Goal: Task Accomplishment & Management: Manage account settings

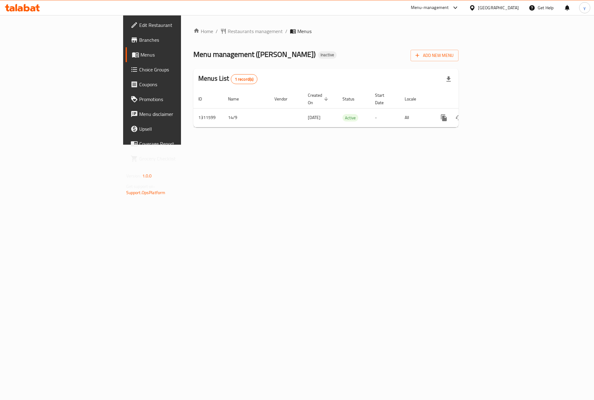
click at [140, 58] on span "Menus" at bounding box center [178, 54] width 77 height 7
click at [492, 114] on icon "enhanced table" at bounding box center [488, 117] width 7 height 7
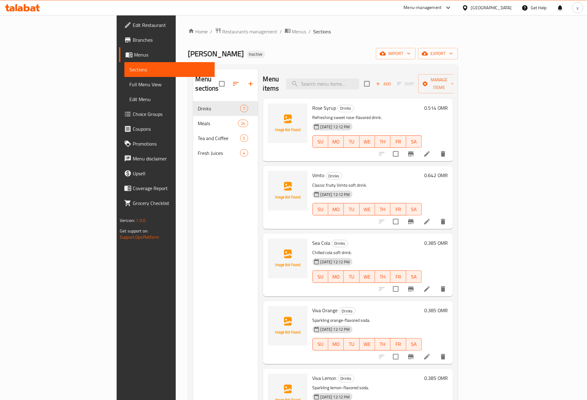
click at [119, 50] on link "Menus" at bounding box center [167, 54] width 96 height 15
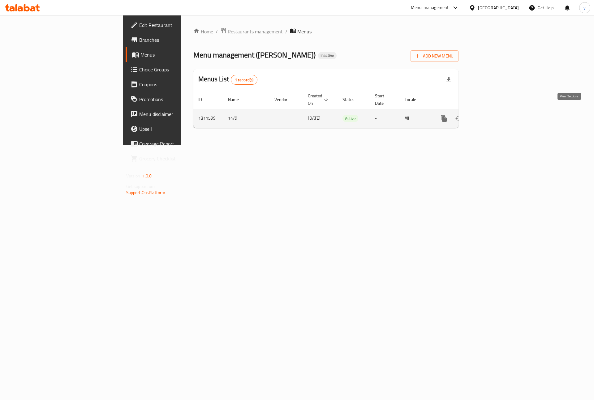
click at [496, 113] on link "enhanced table" at bounding box center [488, 118] width 15 height 15
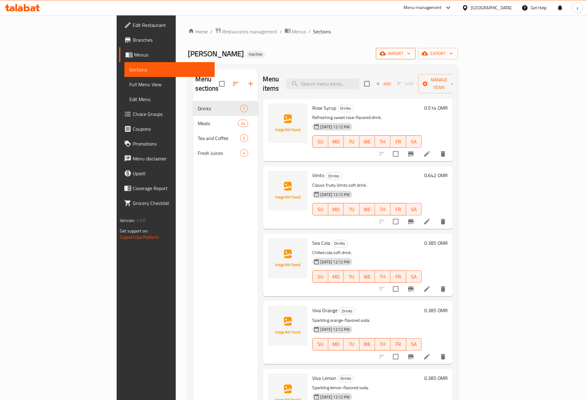
click at [415, 59] on button "import" at bounding box center [396, 53] width 40 height 11
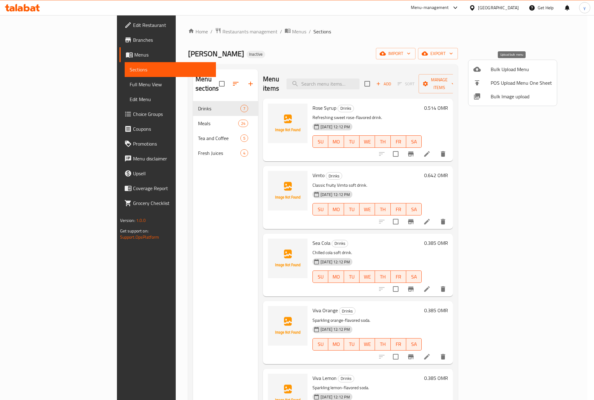
click at [512, 71] on span "Bulk Upload Menu" at bounding box center [521, 69] width 61 height 7
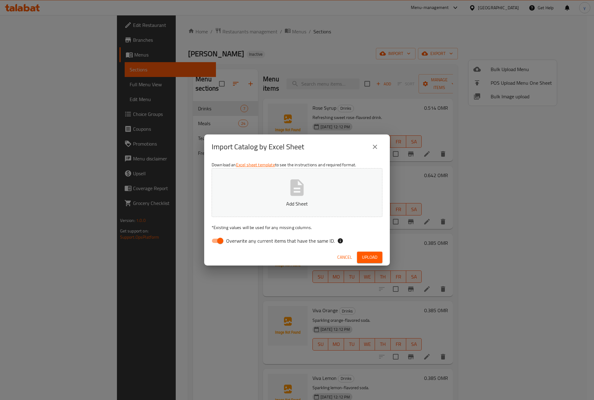
click at [220, 239] on input "Overwrite any current items that have the same ID." at bounding box center [220, 241] width 35 height 12
checkbox input "false"
click at [375, 256] on span "Upload" at bounding box center [369, 258] width 15 height 8
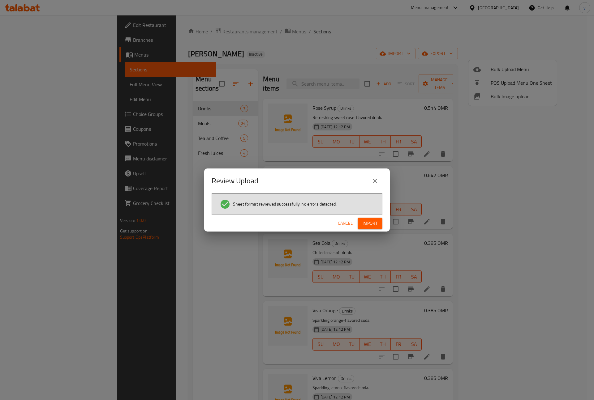
click at [364, 223] on span "Import" at bounding box center [370, 224] width 15 height 8
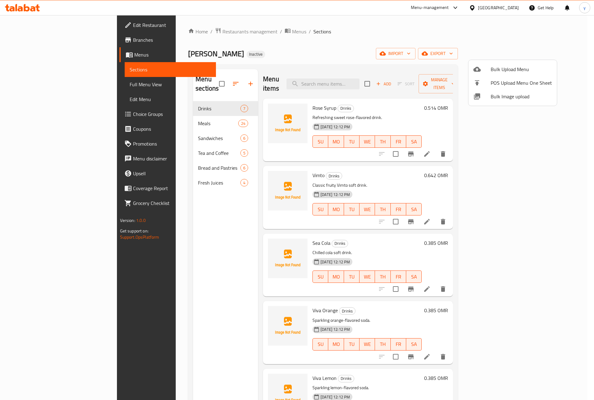
click at [39, 83] on div at bounding box center [297, 200] width 594 height 400
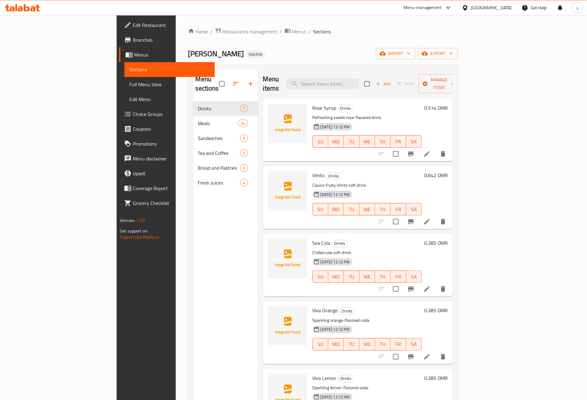
click at [129, 83] on span "Full Menu View" at bounding box center [169, 84] width 80 height 7
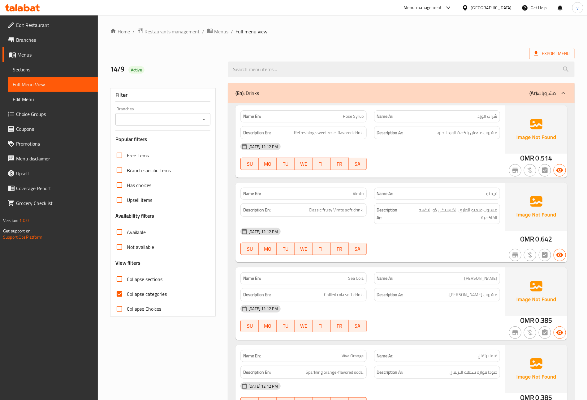
click at [118, 293] on input "Collapse categories" at bounding box center [119, 294] width 15 height 15
checkbox input "false"
click at [118, 281] on input "Collapse sections" at bounding box center [119, 279] width 15 height 15
checkbox input "true"
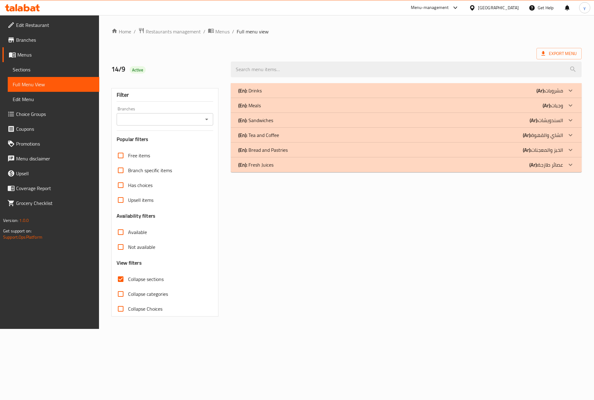
click at [568, 147] on icon at bounding box center [570, 149] width 7 height 7
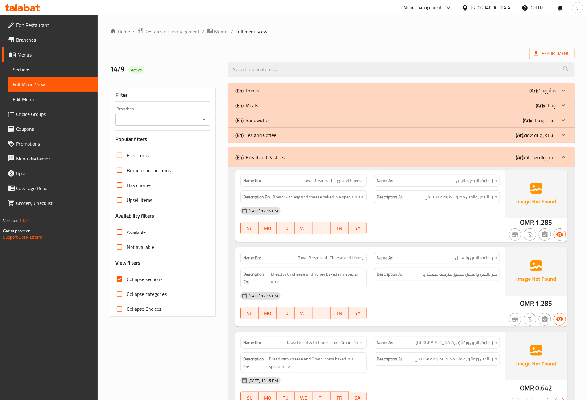
click at [565, 119] on icon at bounding box center [563, 120] width 7 height 7
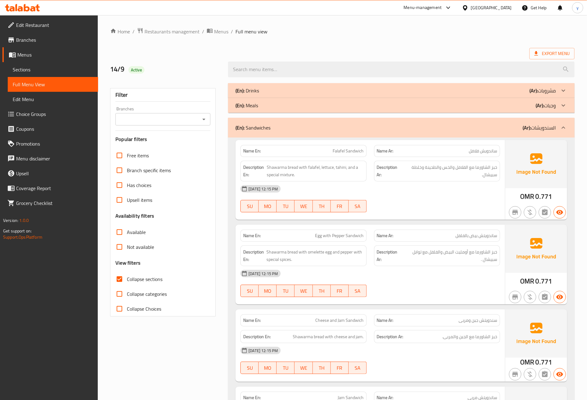
click at [331, 152] on p "Name En: Falafel Sandwich" at bounding box center [303, 151] width 120 height 6
click at [328, 238] on span "Egg with Pepper Sandwich" at bounding box center [339, 236] width 49 height 6
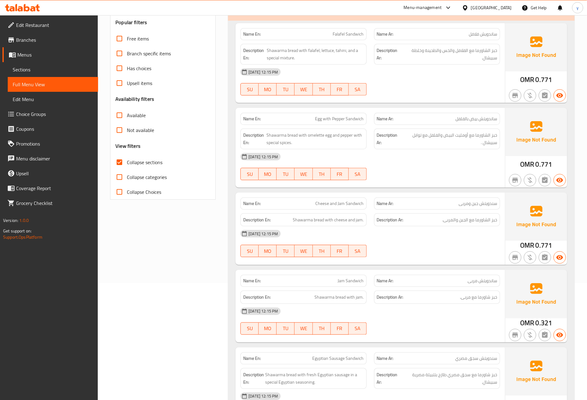
scroll to position [139, 0]
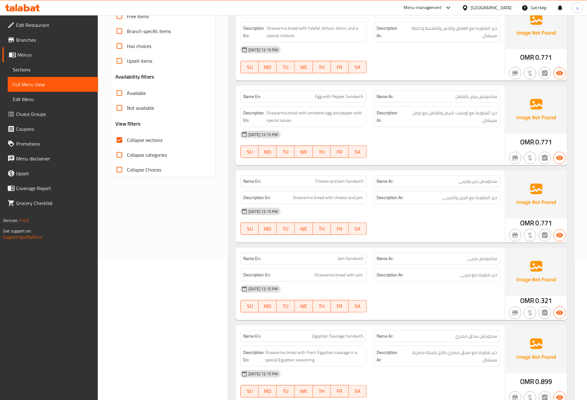
click at [311, 181] on p "Name En: Cheese and Jam Sandwich" at bounding box center [303, 181] width 120 height 6
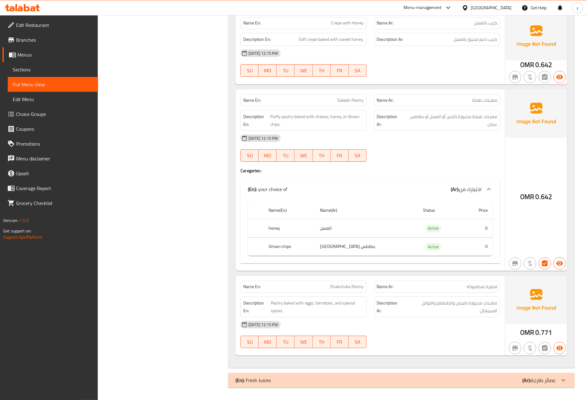
scroll to position [930, 0]
drag, startPoint x: 204, startPoint y: 149, endPoint x: 212, endPoint y: 149, distance: 8.4
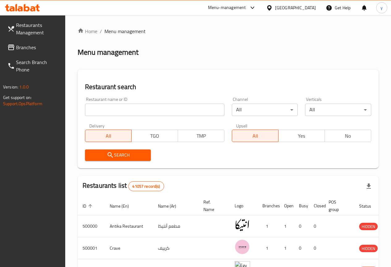
click at [313, 25] on div "Home / Menu management Menu management Restaurant search Restaurant name or ID …" at bounding box center [228, 241] width 326 height 453
click at [309, 8] on div "Egypt" at bounding box center [295, 7] width 41 height 7
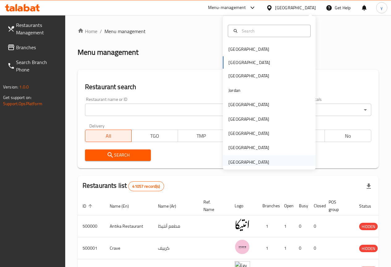
click at [256, 157] on div "United Arab Emirates" at bounding box center [249, 162] width 51 height 14
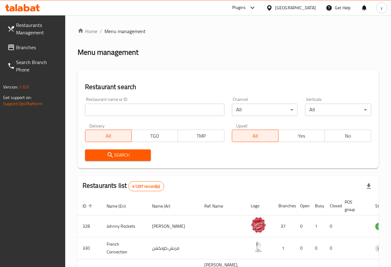
click at [102, 110] on input "search" at bounding box center [155, 110] width 140 height 12
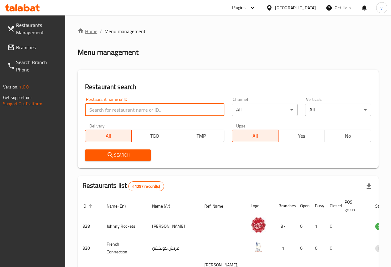
click at [92, 32] on link "Home" at bounding box center [88, 31] width 20 height 7
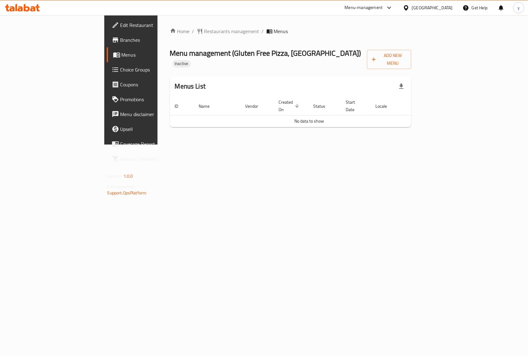
click at [274, 144] on div "Home / Restaurants management / Menus Menu management ( Gluten Free Pizza, Al B…" at bounding box center [290, 79] width 266 height 129
click at [120, 36] on span "Branches" at bounding box center [153, 39] width 67 height 7
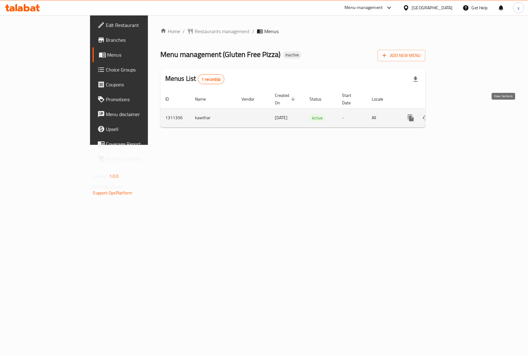
click at [459, 114] on icon "enhanced table" at bounding box center [455, 117] width 7 height 7
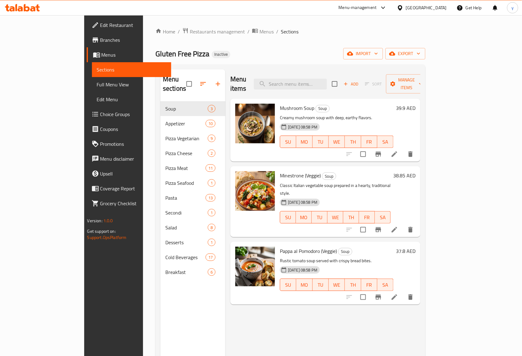
click at [97, 85] on span "Full Menu View" at bounding box center [132, 84] width 70 height 7
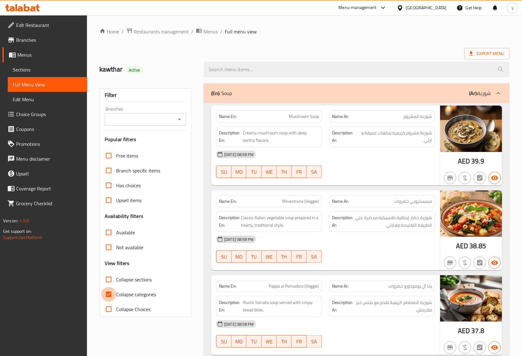
drag, startPoint x: 112, startPoint y: 291, endPoint x: 257, endPoint y: 250, distance: 151.4
click at [112, 291] on input "Collapse categories" at bounding box center [108, 294] width 15 height 15
checkbox input "false"
click at [480, 55] on span "Export Menu" at bounding box center [486, 54] width 35 height 8
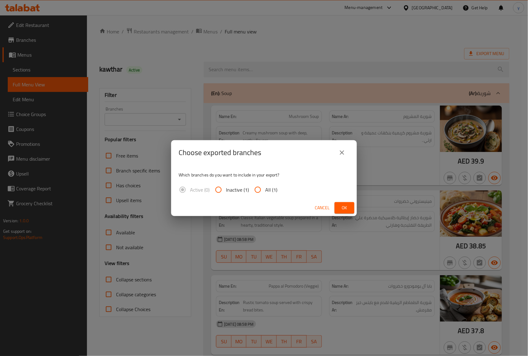
click at [252, 189] on input "All (1)" at bounding box center [257, 189] width 15 height 15
radio input "true"
click at [347, 207] on span "Ok" at bounding box center [344, 208] width 10 height 8
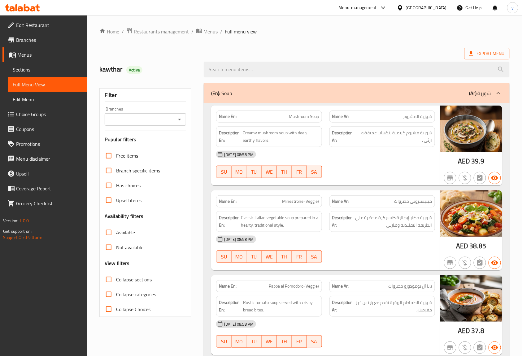
drag, startPoint x: 246, startPoint y: 50, endPoint x: 249, endPoint y: 47, distance: 3.9
click at [246, 50] on div "Export Menu" at bounding box center [304, 53] width 410 height 11
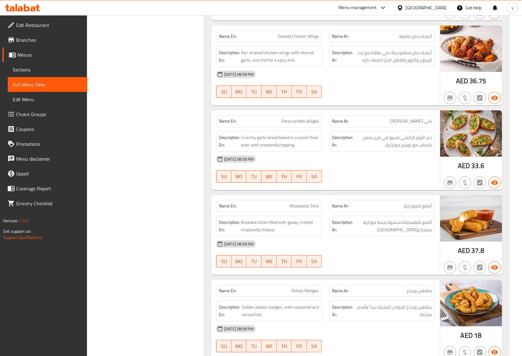
scroll to position [536, 0]
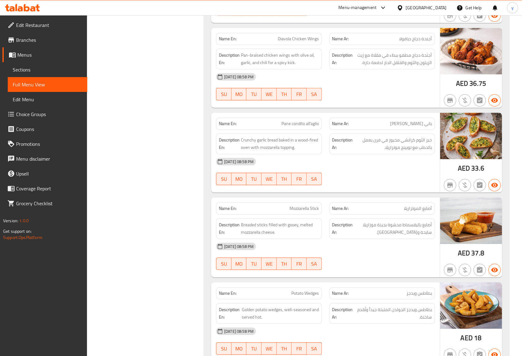
click at [25, 43] on span "Branches" at bounding box center [49, 39] width 66 height 7
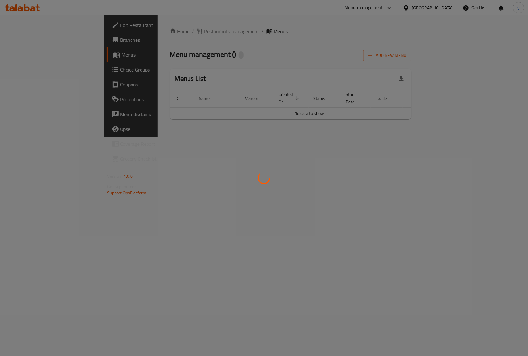
click at [449, 179] on div at bounding box center [264, 178] width 528 height 356
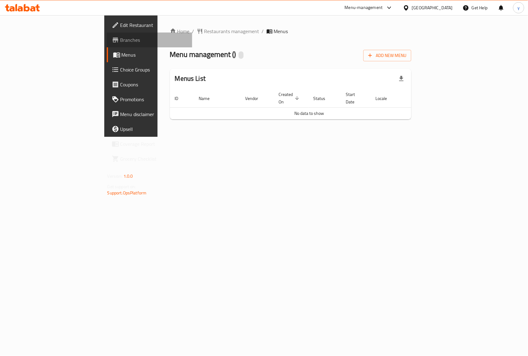
click at [120, 40] on span "Branches" at bounding box center [153, 39] width 67 height 7
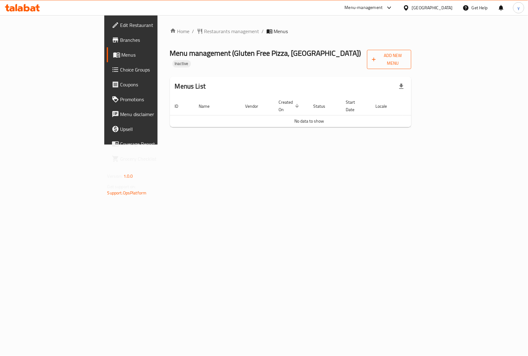
click at [407, 55] on span "Add New Menu" at bounding box center [389, 59] width 35 height 15
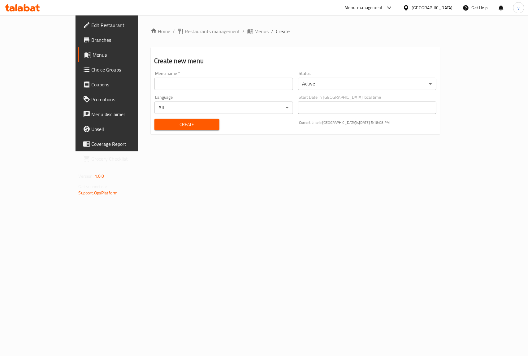
click at [154, 83] on input "text" at bounding box center [223, 84] width 139 height 12
type input "9"
type input "14-9-2025"
click at [165, 119] on button "Create" at bounding box center [186, 124] width 65 height 11
click at [232, 151] on div "Home / Restaurants management / Menus / Create Create new menu Menu name   * Me…" at bounding box center [295, 83] width 314 height 136
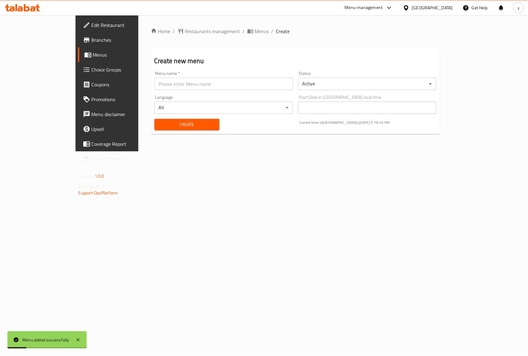
click at [78, 50] on link "Menus" at bounding box center [121, 54] width 86 height 15
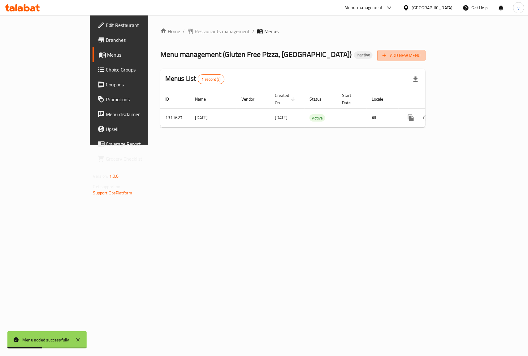
click at [387, 56] on icon "button" at bounding box center [384, 55] width 6 height 6
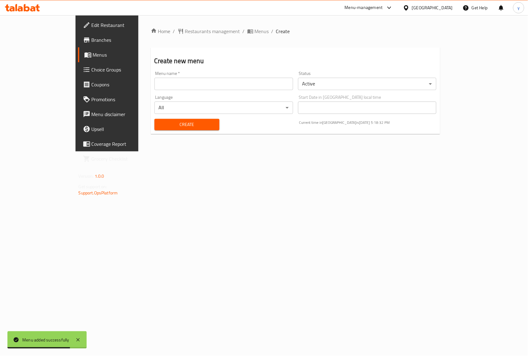
click at [93, 53] on span "Menus" at bounding box center [126, 54] width 66 height 7
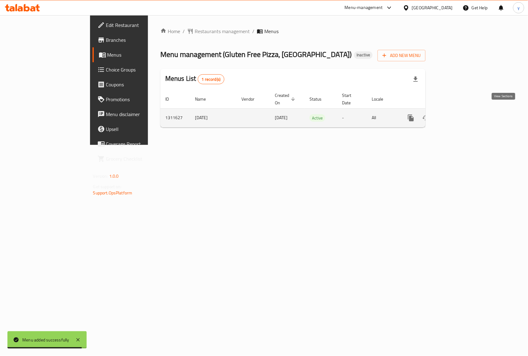
click at [458, 115] on icon "enhanced table" at bounding box center [456, 118] width 6 height 6
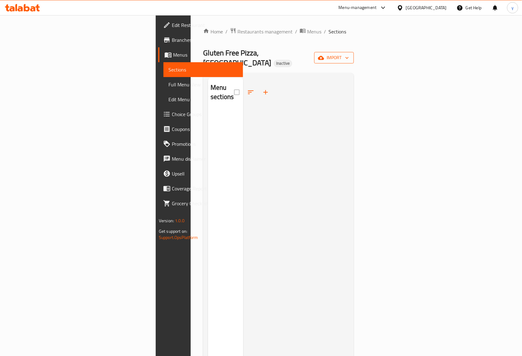
click at [349, 54] on span "import" at bounding box center [334, 58] width 30 height 8
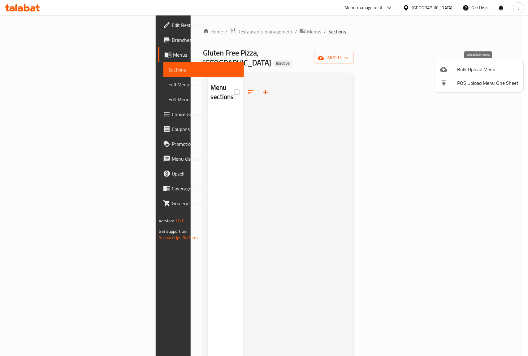
click at [458, 69] on span "Bulk Upload Menu" at bounding box center [487, 69] width 61 height 7
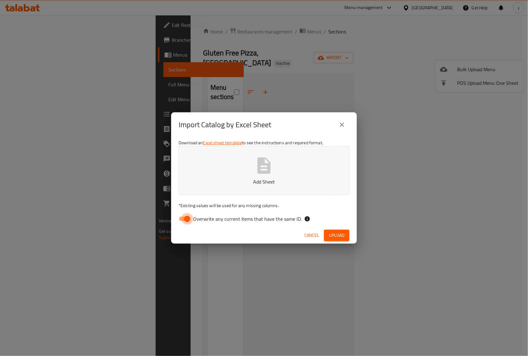
click at [183, 218] on input "Overwrite any current items that have the same ID." at bounding box center [187, 219] width 35 height 12
checkbox input "false"
click at [229, 179] on p "Add Sheet" at bounding box center [264, 181] width 152 height 7
click at [340, 236] on span "Upload" at bounding box center [336, 235] width 15 height 8
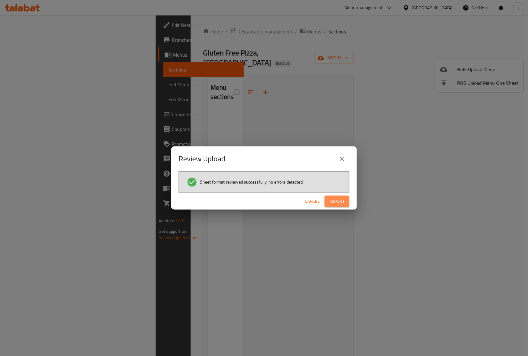
click at [333, 199] on span "Import" at bounding box center [336, 201] width 15 height 8
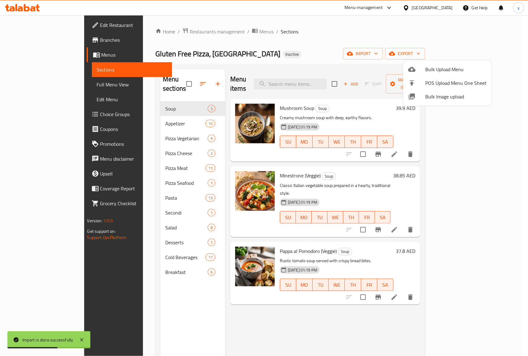
click at [24, 87] on div at bounding box center [264, 178] width 528 height 356
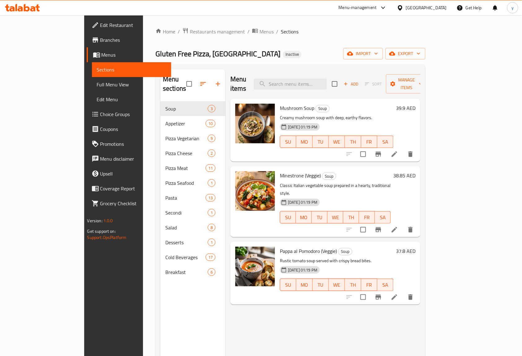
click at [97, 84] on span "Full Menu View" at bounding box center [132, 84] width 70 height 7
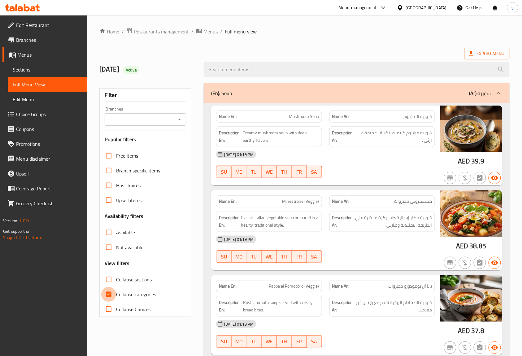
click at [110, 294] on input "Collapse categories" at bounding box center [108, 294] width 15 height 15
checkbox input "false"
click at [37, 25] on span "Edit Restaurant" at bounding box center [49, 24] width 66 height 7
